Goal: Information Seeking & Learning: Learn about a topic

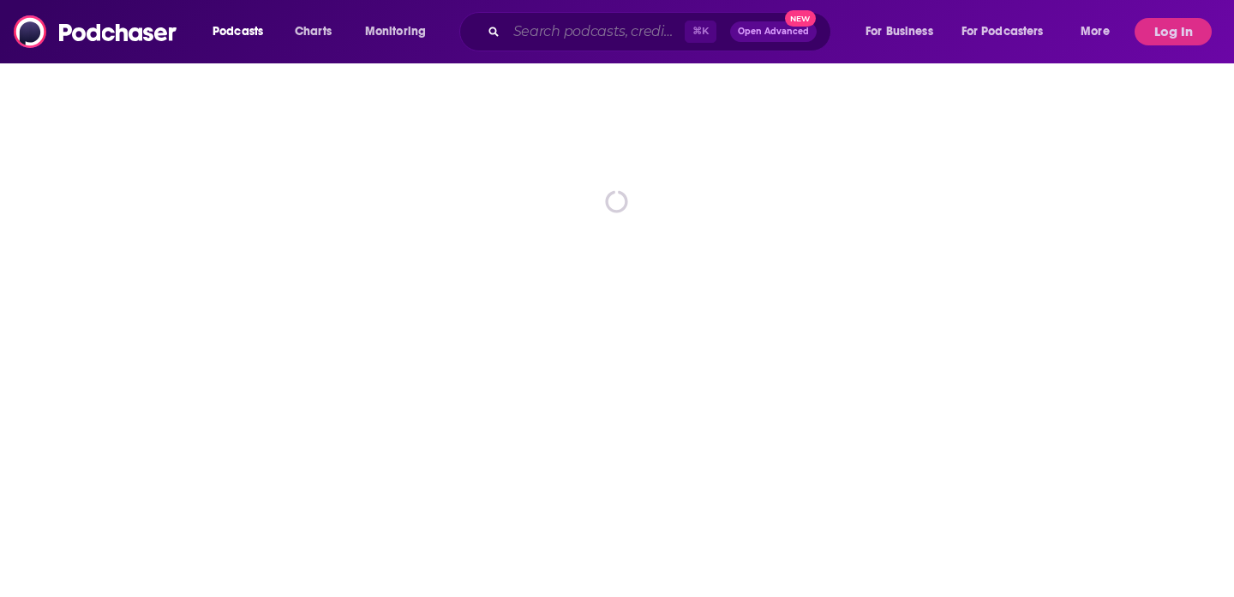
click at [524, 34] on input "Search podcasts, credits, & more..." at bounding box center [595, 31] width 178 height 27
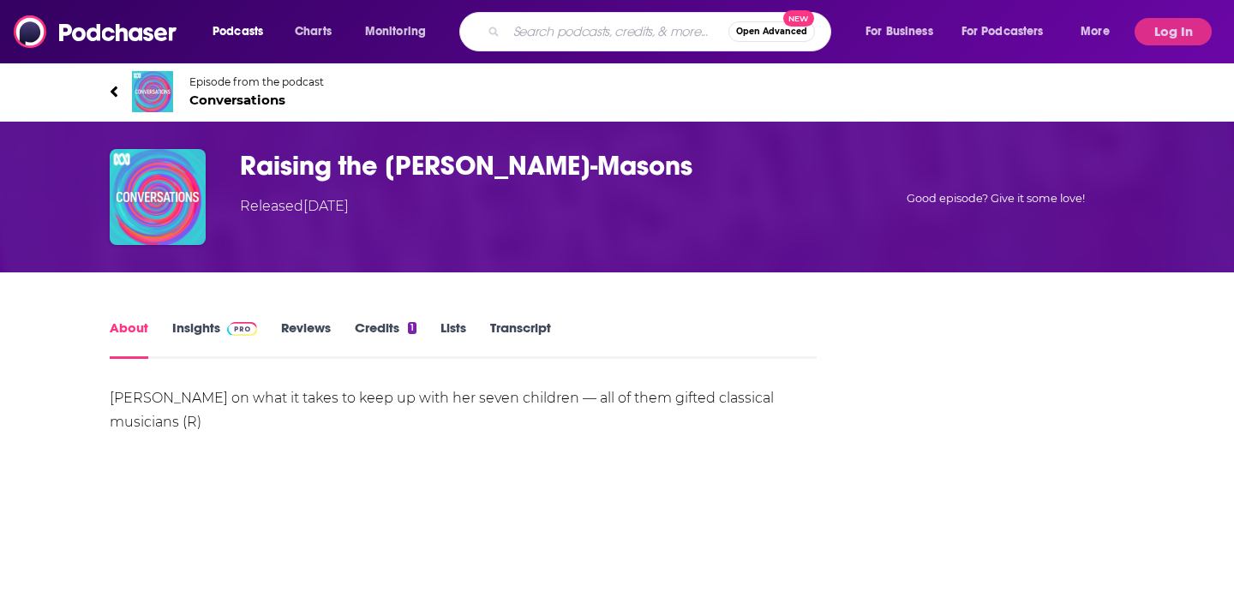
paste input "Talk Easy with [PERSON_NAME]"
type input "Talk Easy with [PERSON_NAME]"
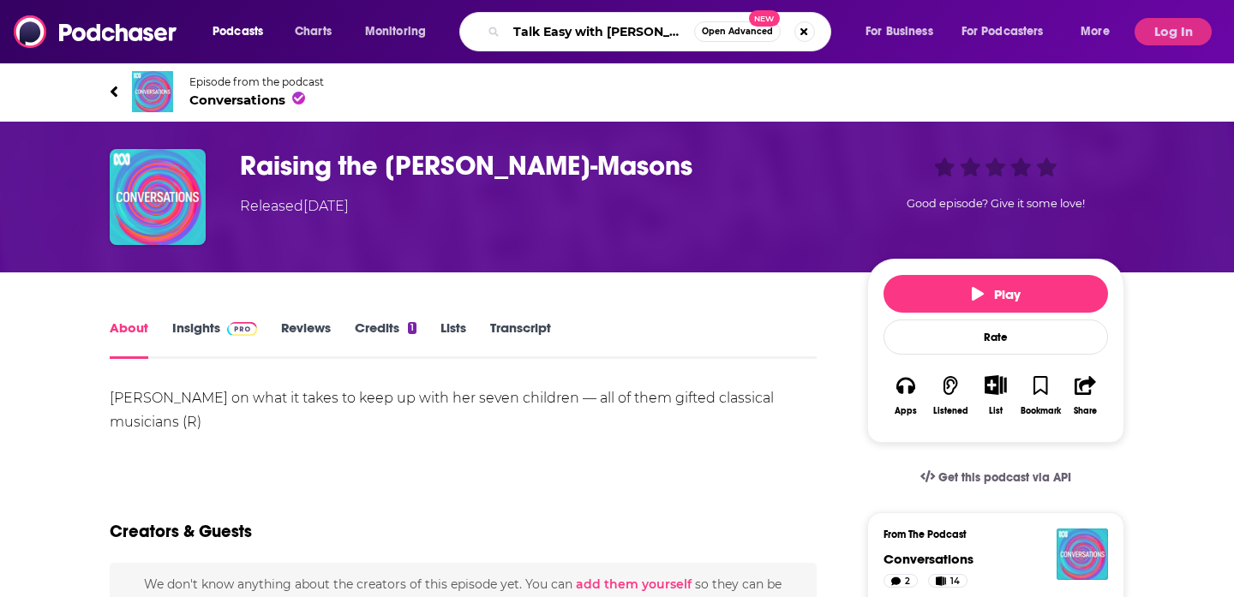
scroll to position [0, 3]
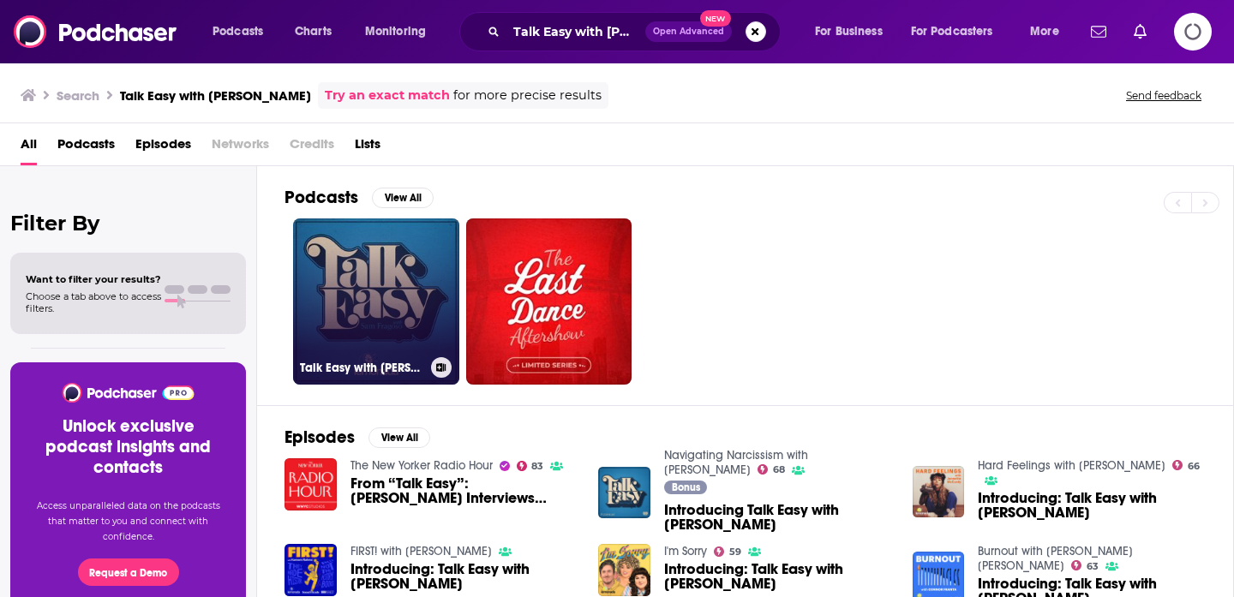
click at [359, 338] on link "Talk Easy with [PERSON_NAME]" at bounding box center [376, 301] width 166 height 166
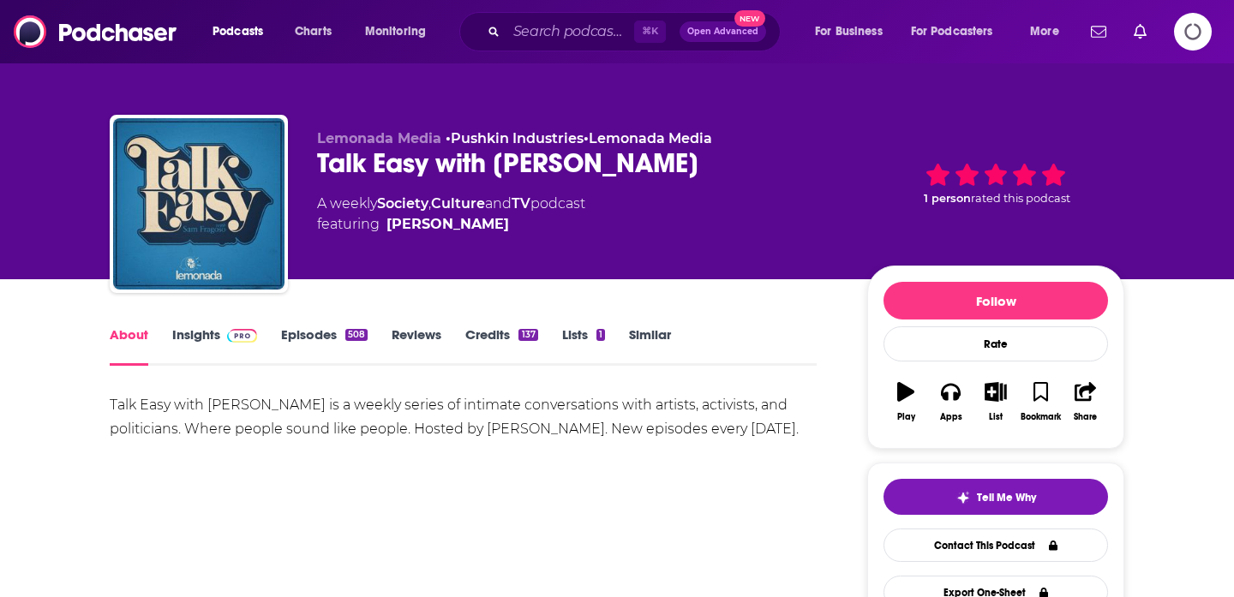
click at [321, 338] on link "Episodes 508" at bounding box center [324, 345] width 87 height 39
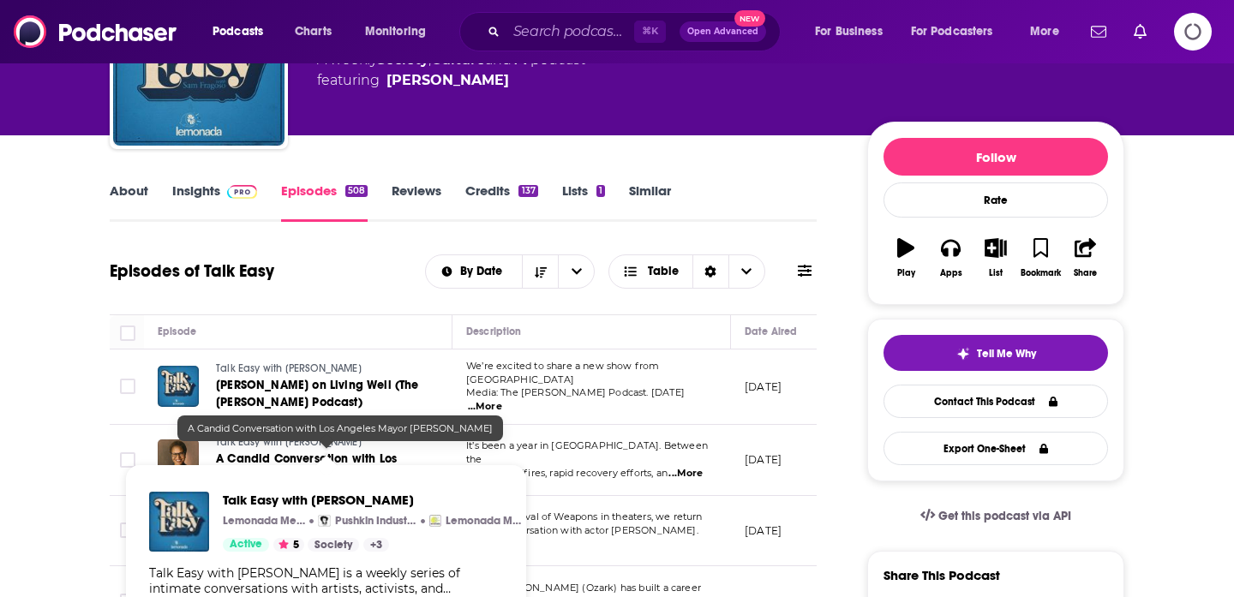
scroll to position [146, 0]
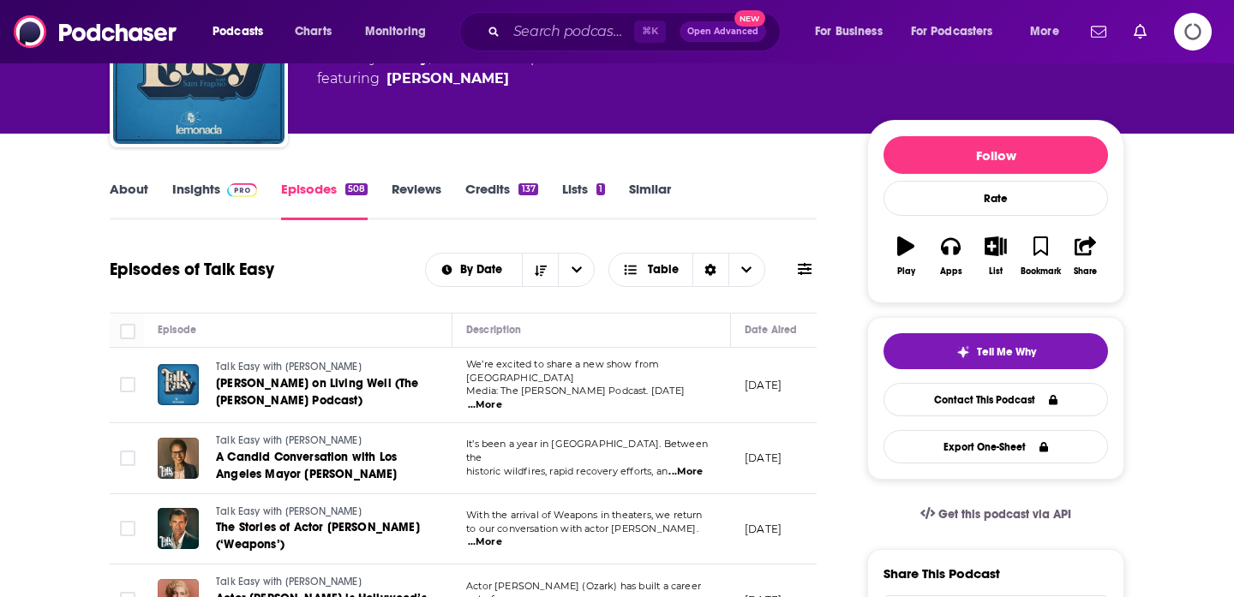
click at [194, 191] on link "Insights" at bounding box center [214, 200] width 85 height 39
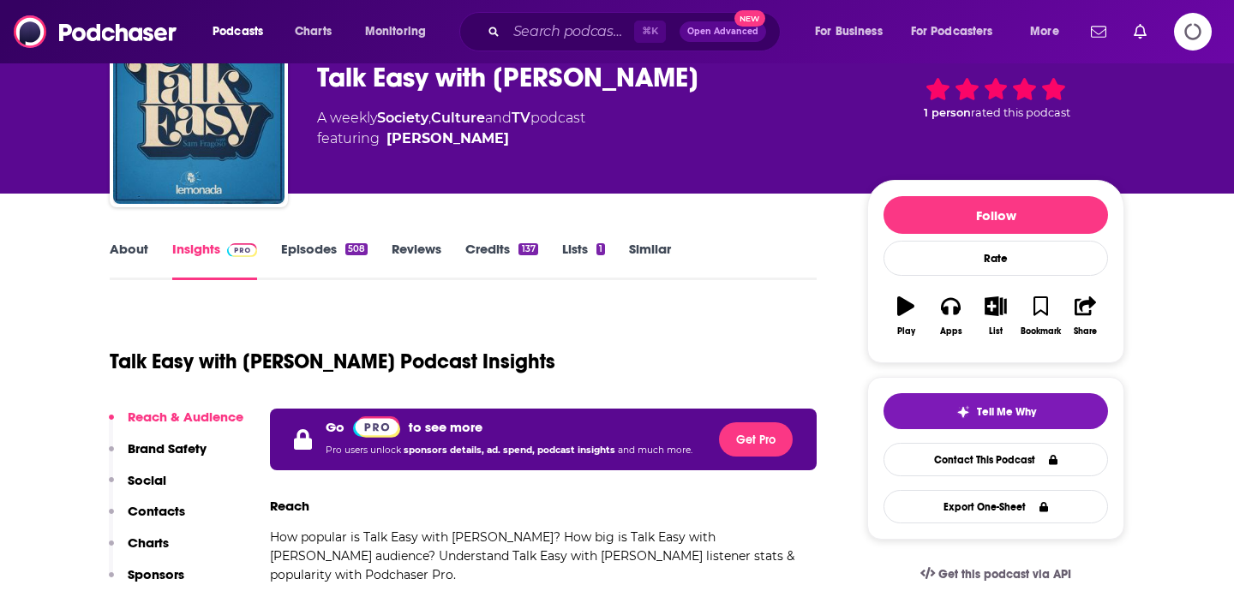
scroll to position [90, 0]
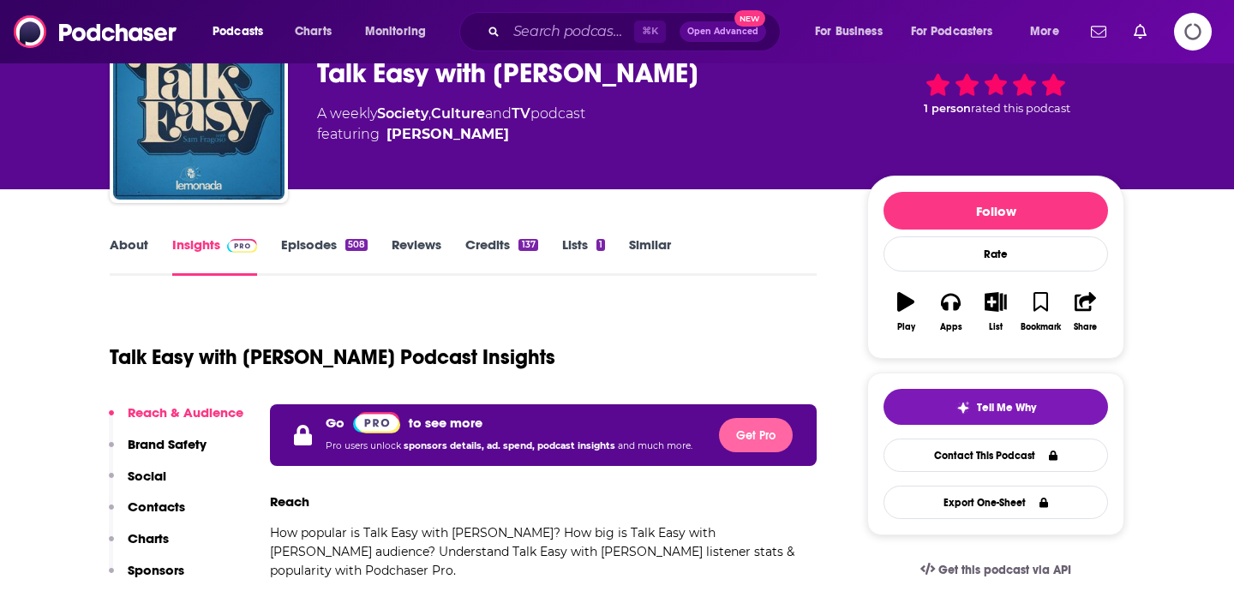
click at [758, 434] on button "Get Pro" at bounding box center [756, 435] width 74 height 34
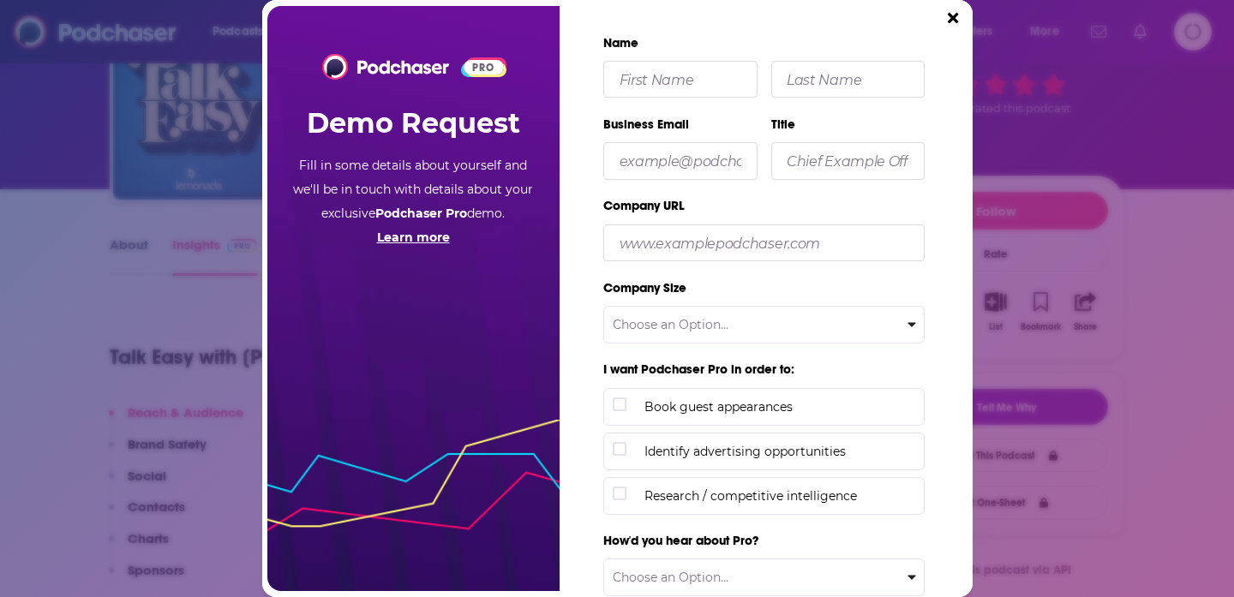
scroll to position [0, 0]
click at [953, 18] on icon "Close" at bounding box center [952, 18] width 10 height 10
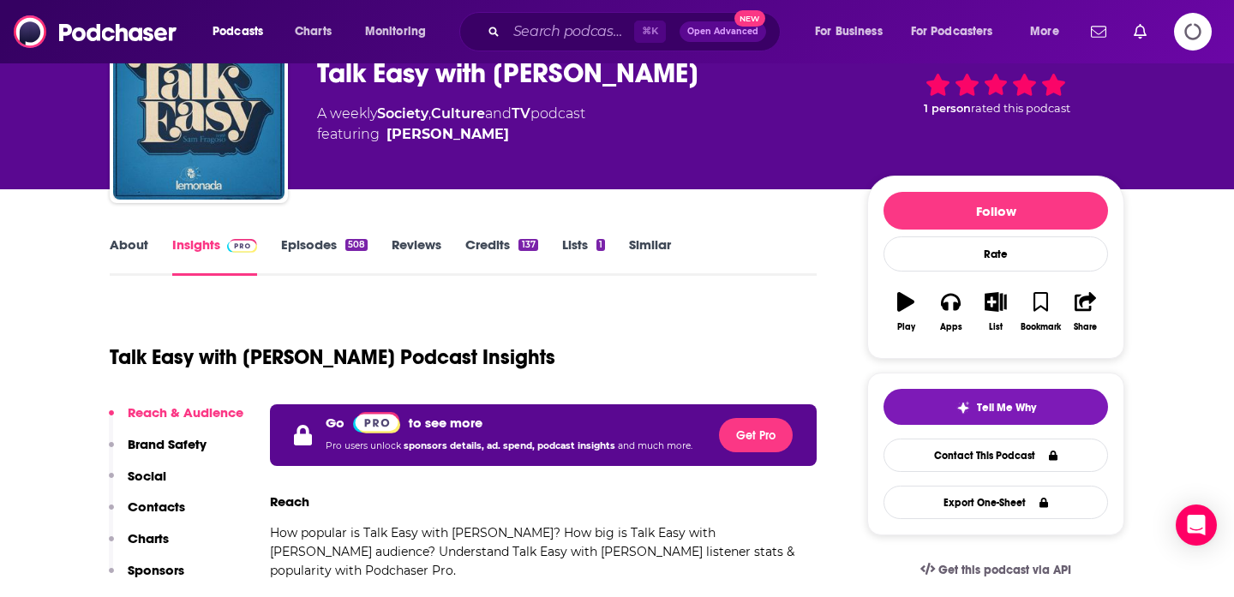
scroll to position [90, 0]
